Goal: Transaction & Acquisition: Download file/media

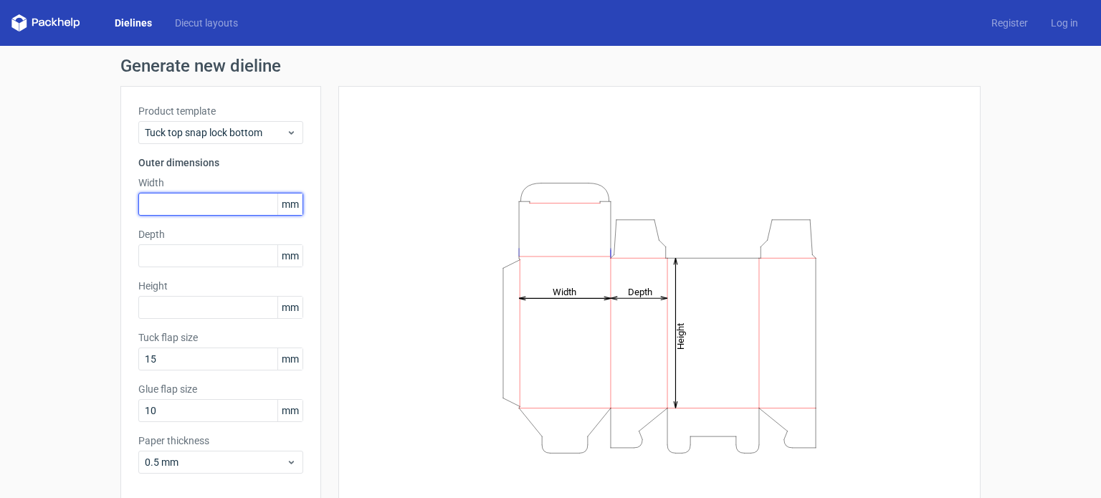
click at [213, 206] on input "text" at bounding box center [220, 204] width 165 height 23
type input "155"
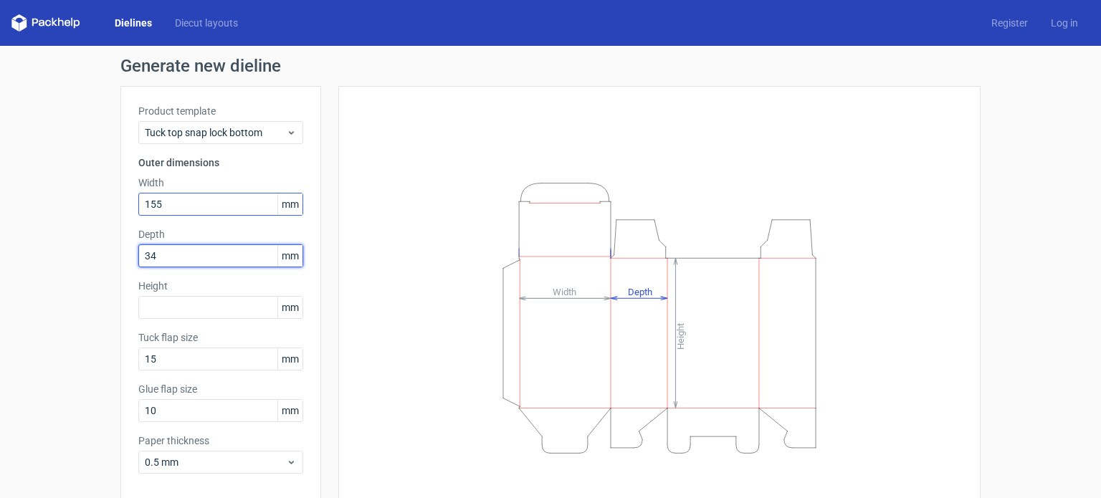
type input "34"
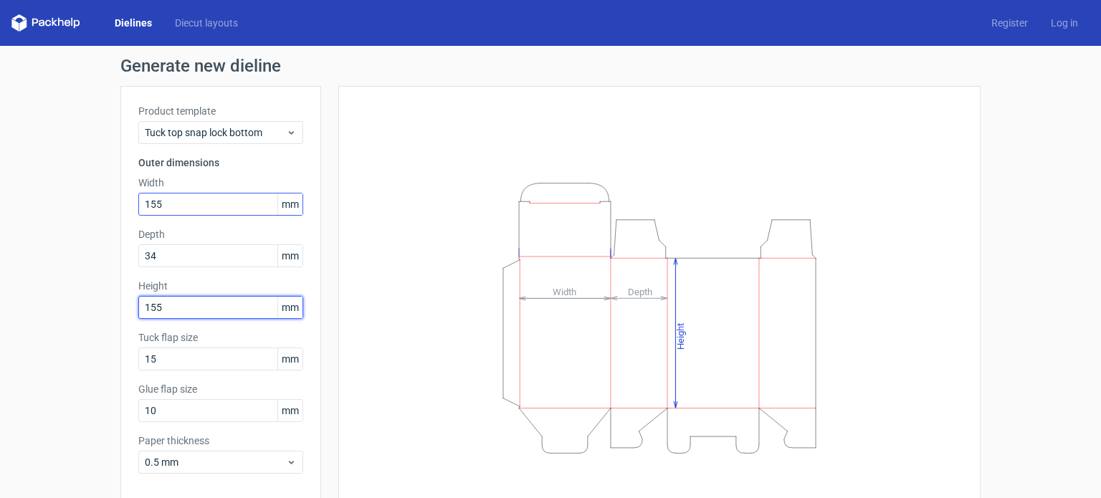
type input "155"
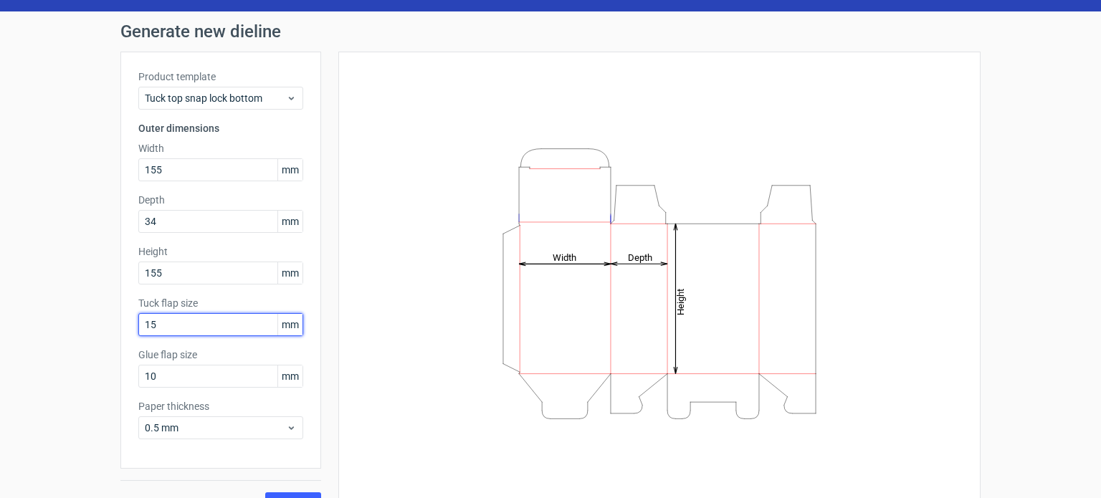
scroll to position [46, 0]
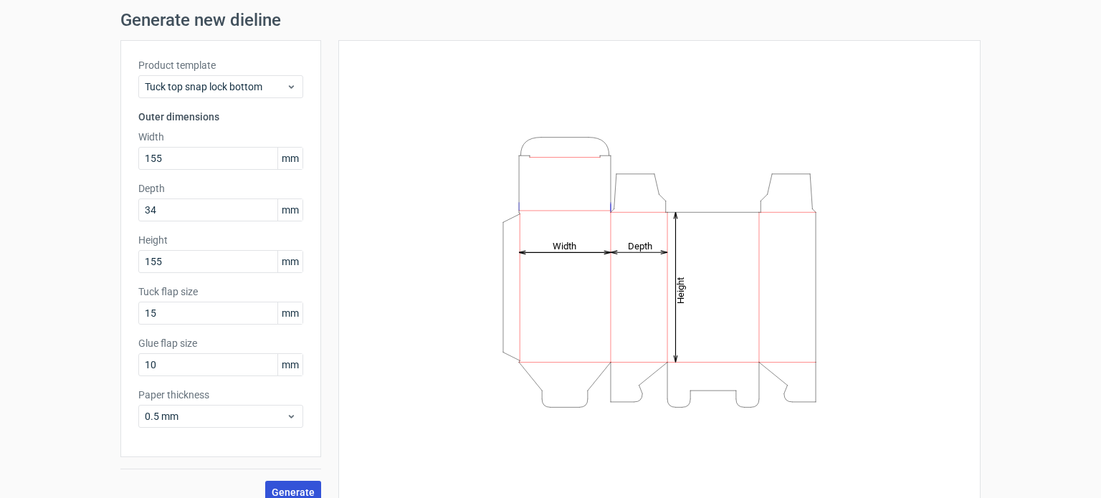
click at [285, 492] on span "Generate" at bounding box center [293, 492] width 43 height 10
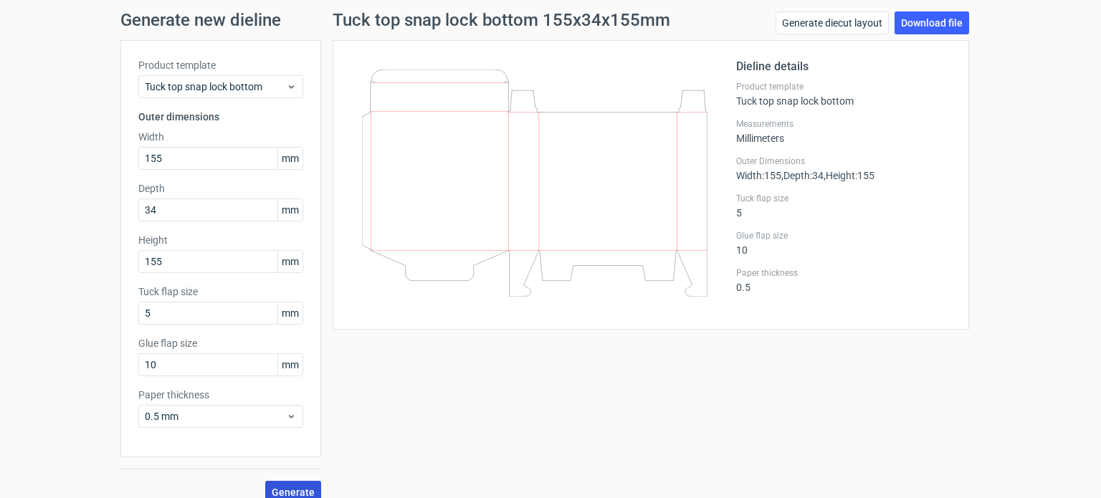
click at [287, 481] on button "Generate" at bounding box center [293, 492] width 56 height 23
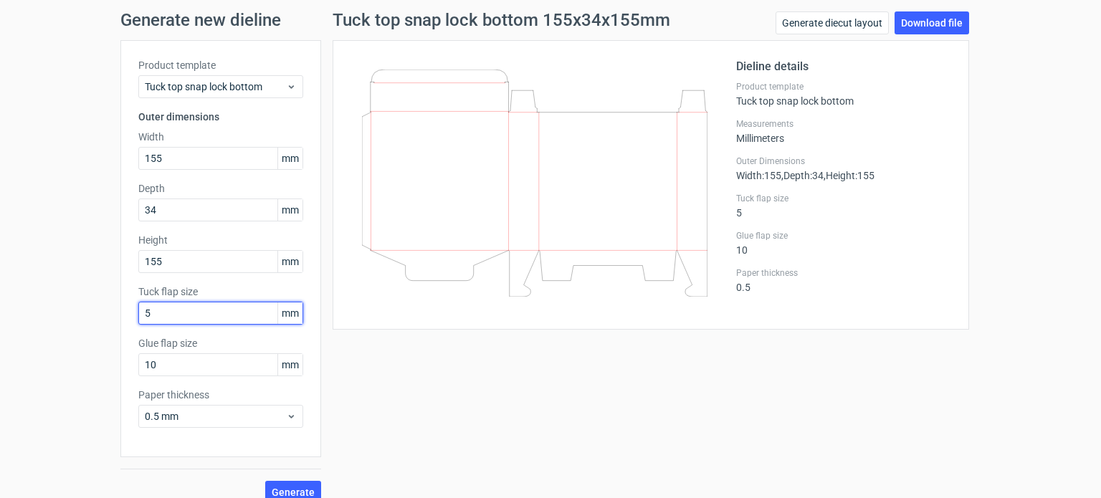
drag, startPoint x: 178, startPoint y: 315, endPoint x: 28, endPoint y: 263, distance: 158.4
click at [28, 263] on div "Generate new dieline Product template Tuck top snap lock bottom Outer dimension…" at bounding box center [550, 257] width 1101 height 515
type input "15"
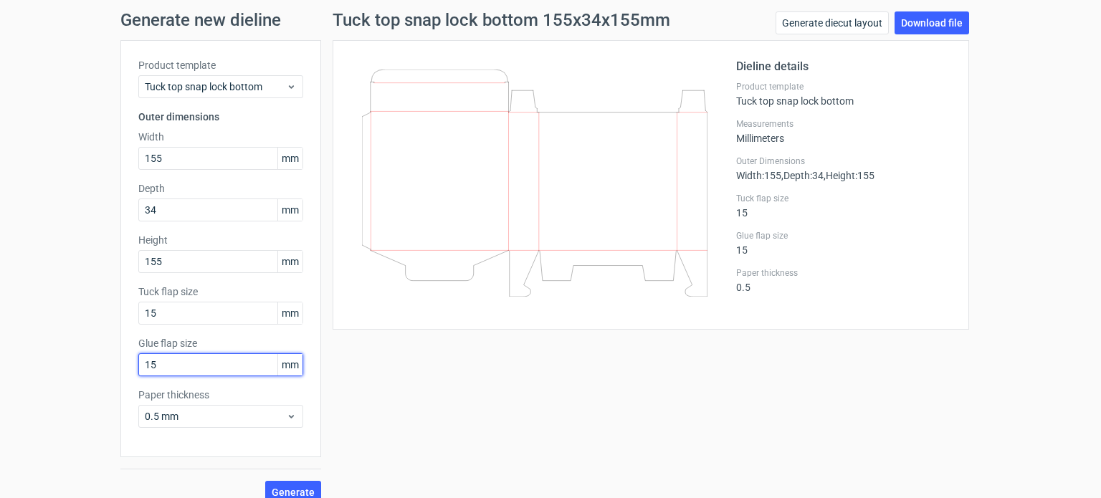
type input "15"
click at [284, 487] on span "Generate" at bounding box center [293, 492] width 43 height 10
click at [906, 22] on link "Download file" at bounding box center [931, 22] width 75 height 23
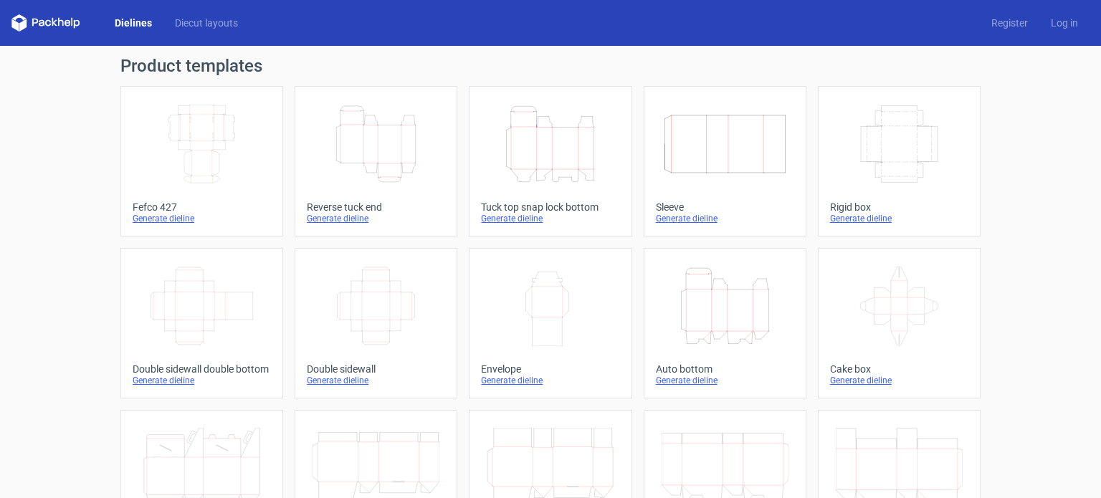
scroll to position [1, 0]
